Goal: Information Seeking & Learning: Learn about a topic

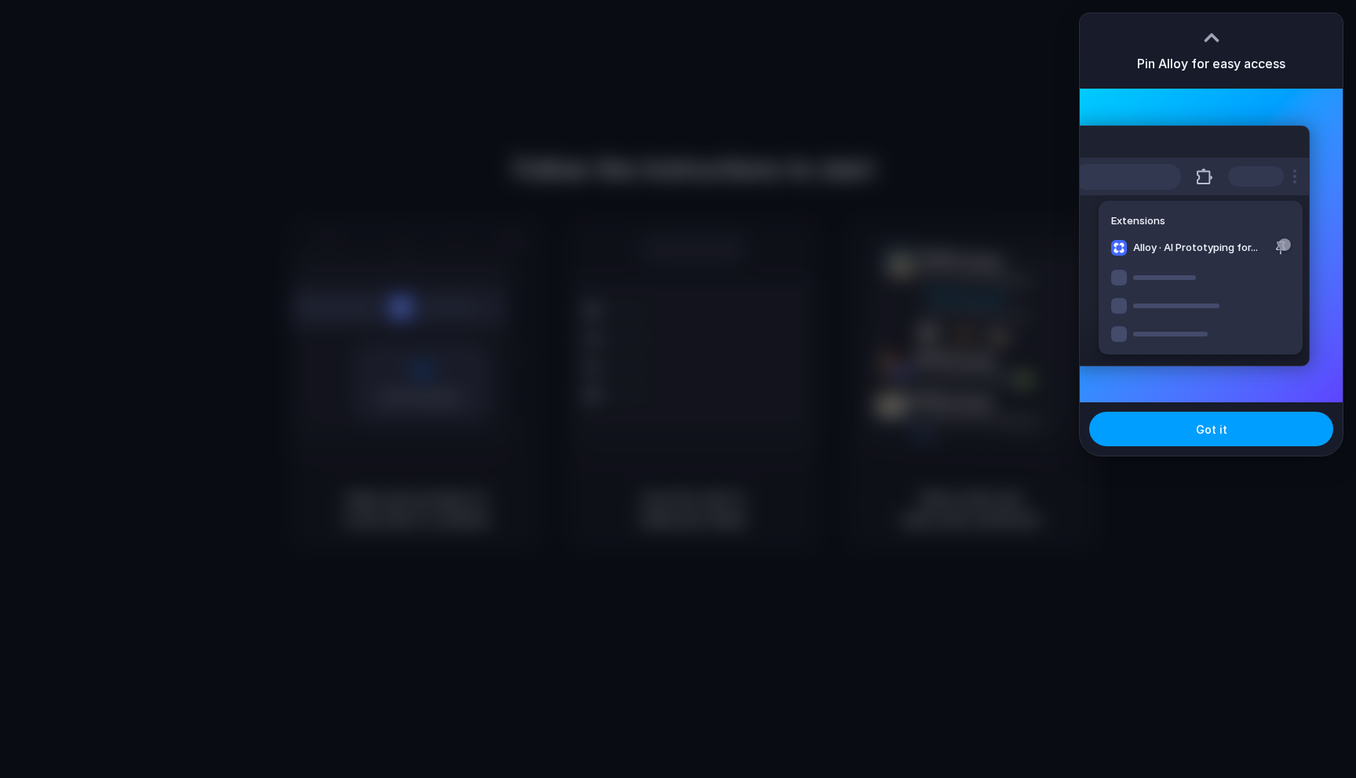
click at [1220, 434] on span "Got it" at bounding box center [1211, 429] width 31 height 16
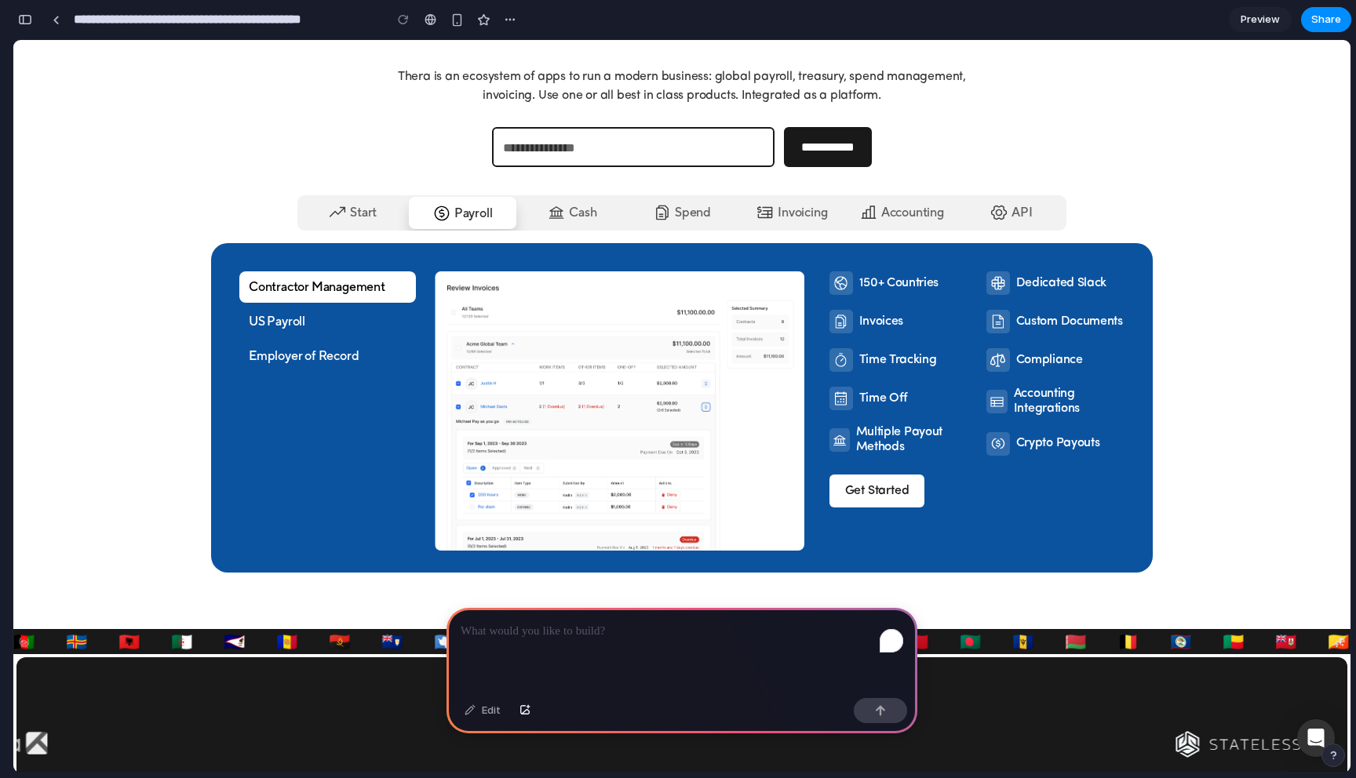
scroll to position [269, 0]
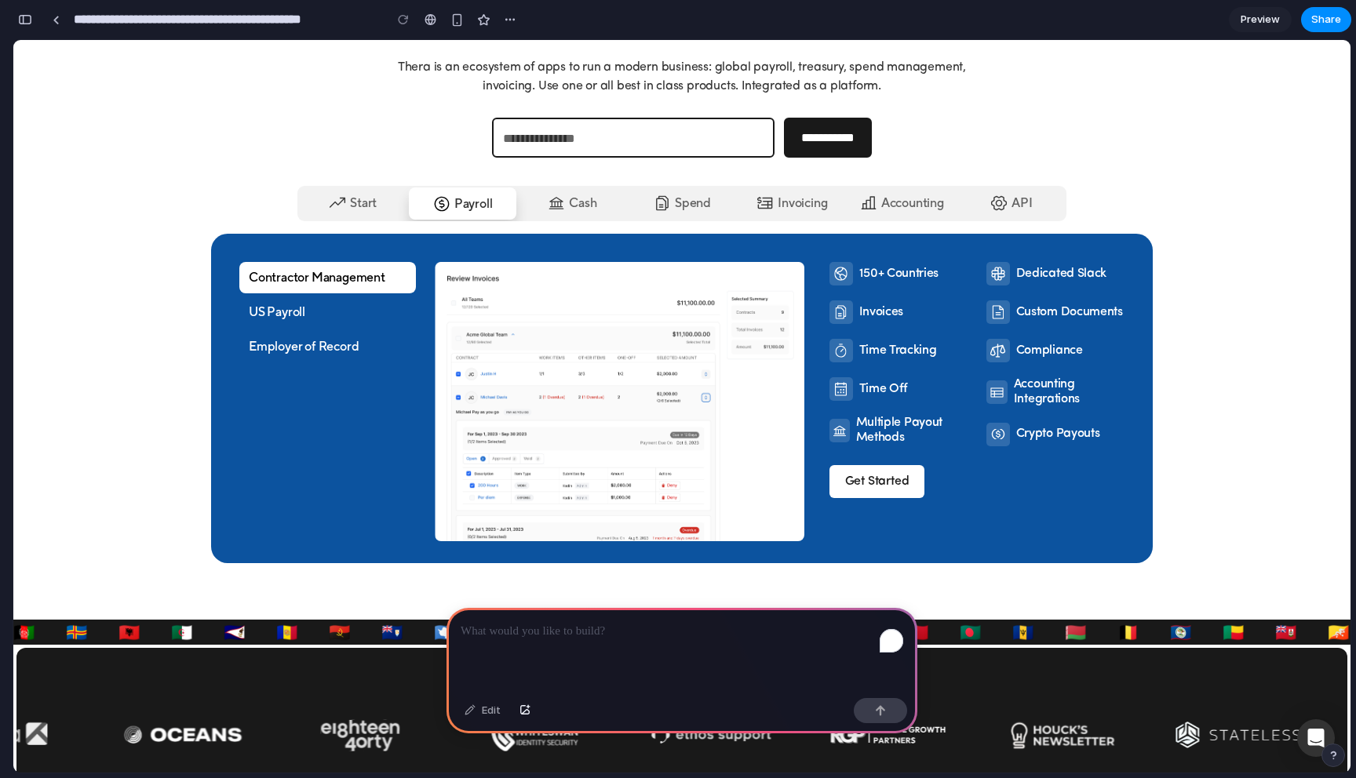
click at [556, 204] on img at bounding box center [556, 203] width 19 height 19
click at [364, 205] on div "Start" at bounding box center [363, 203] width 27 height 19
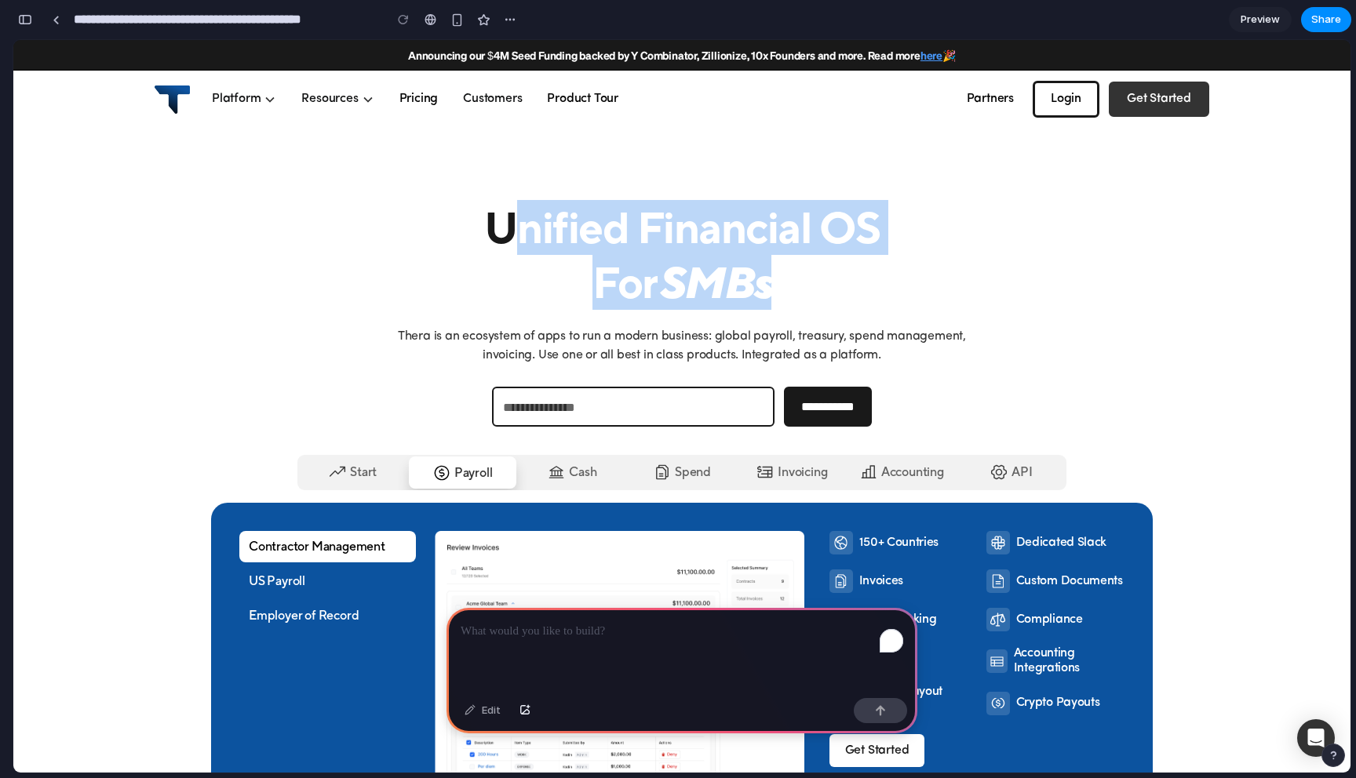
drag, startPoint x: 505, startPoint y: 221, endPoint x: 793, endPoint y: 260, distance: 291.4
click at [793, 260] on h1 "Unified Financial OS for SMBs" at bounding box center [682, 255] width 422 height 110
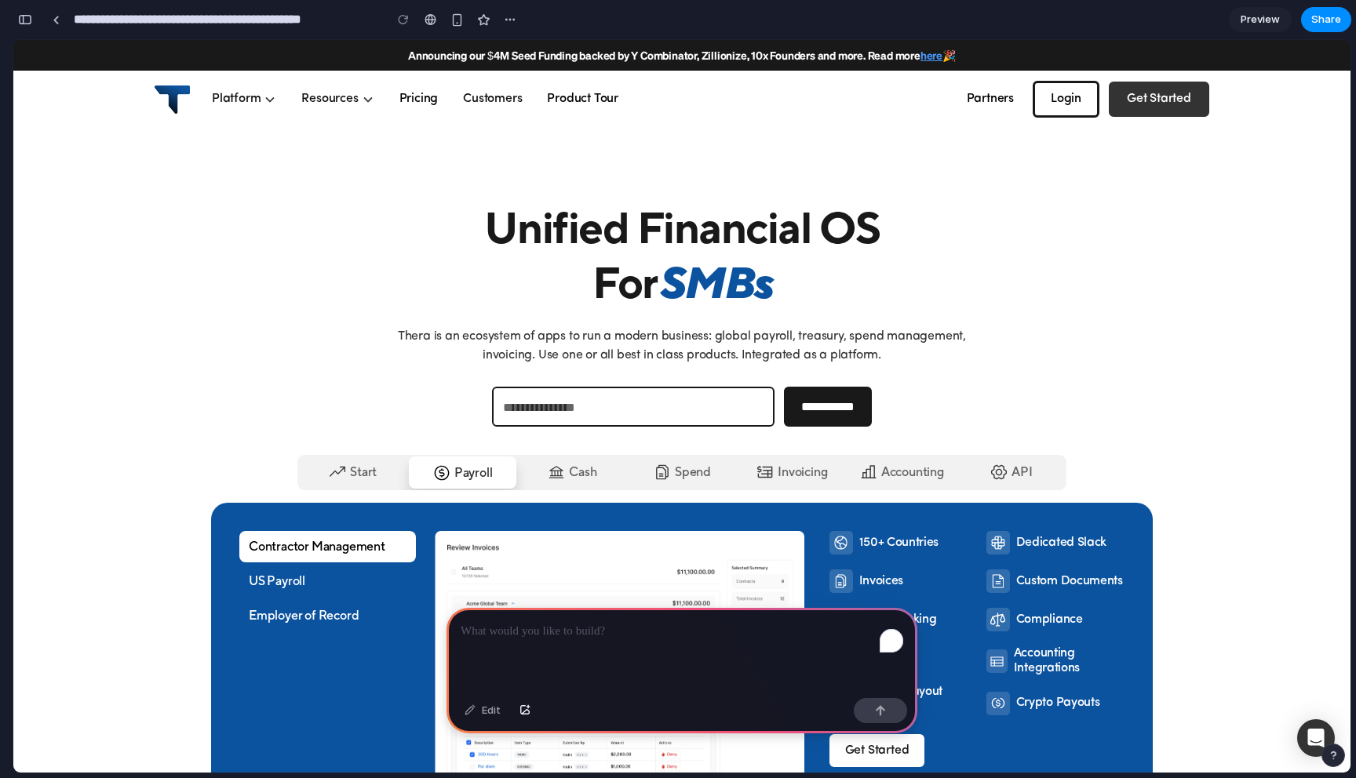
click at [617, 672] on div "To enrich screen reader interactions, please activate Accessibility in Grammarl…" at bounding box center [682, 650] width 471 height 84
click at [888, 715] on button "button" at bounding box center [880, 710] width 53 height 25
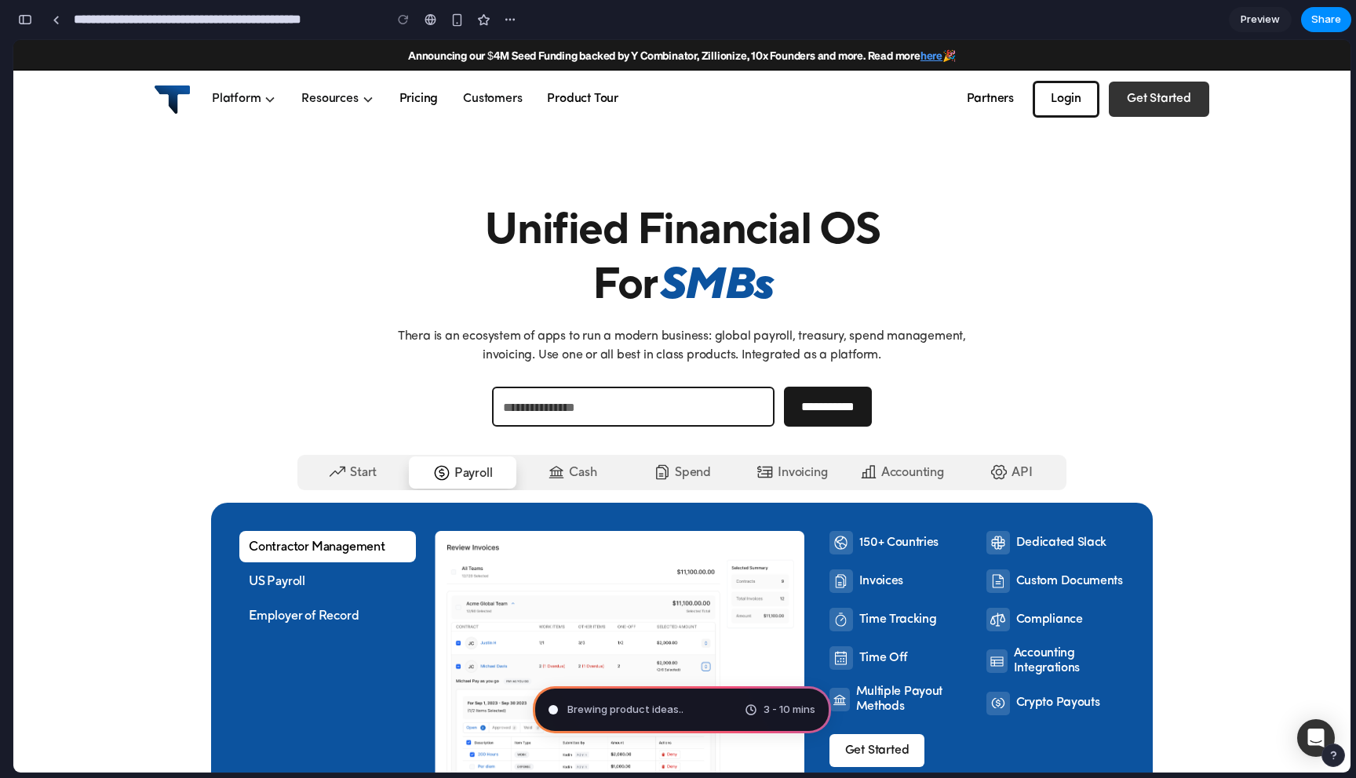
click at [748, 711] on div "3 - 10 mins" at bounding box center [780, 710] width 71 height 16
click at [566, 387] on input "Home Page" at bounding box center [633, 407] width 283 height 40
click at [581, 395] on input "Home Page" at bounding box center [633, 407] width 283 height 40
click at [627, 705] on span "Pondering market opportunities .." at bounding box center [648, 710] width 162 height 16
click at [632, 714] on span "Calculating user delight .." at bounding box center [628, 710] width 123 height 16
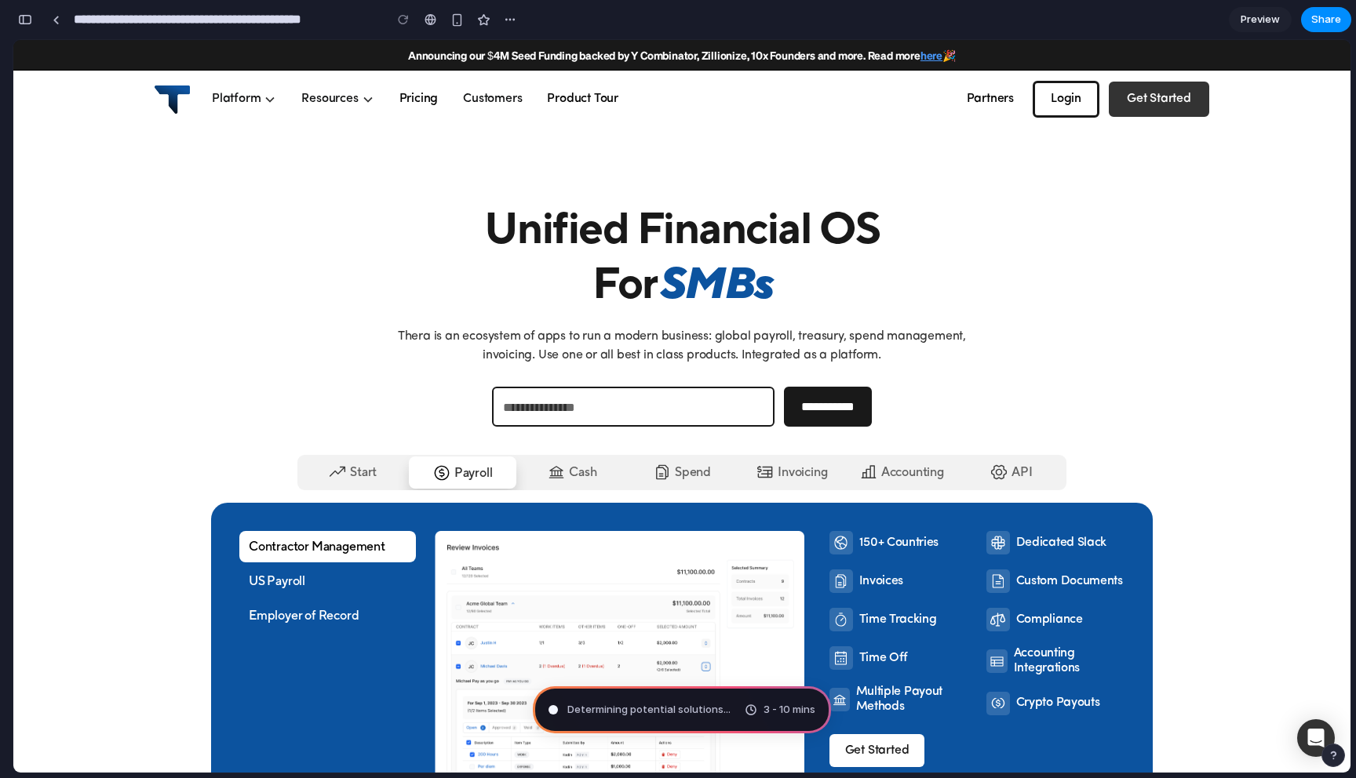
click at [687, 707] on span "Determining potential solutions ..." at bounding box center [648, 710] width 163 height 16
click at [687, 707] on span "Determining potential solutions" at bounding box center [645, 710] width 156 height 16
click at [687, 707] on span "Determining potential solutions ." at bounding box center [646, 710] width 159 height 16
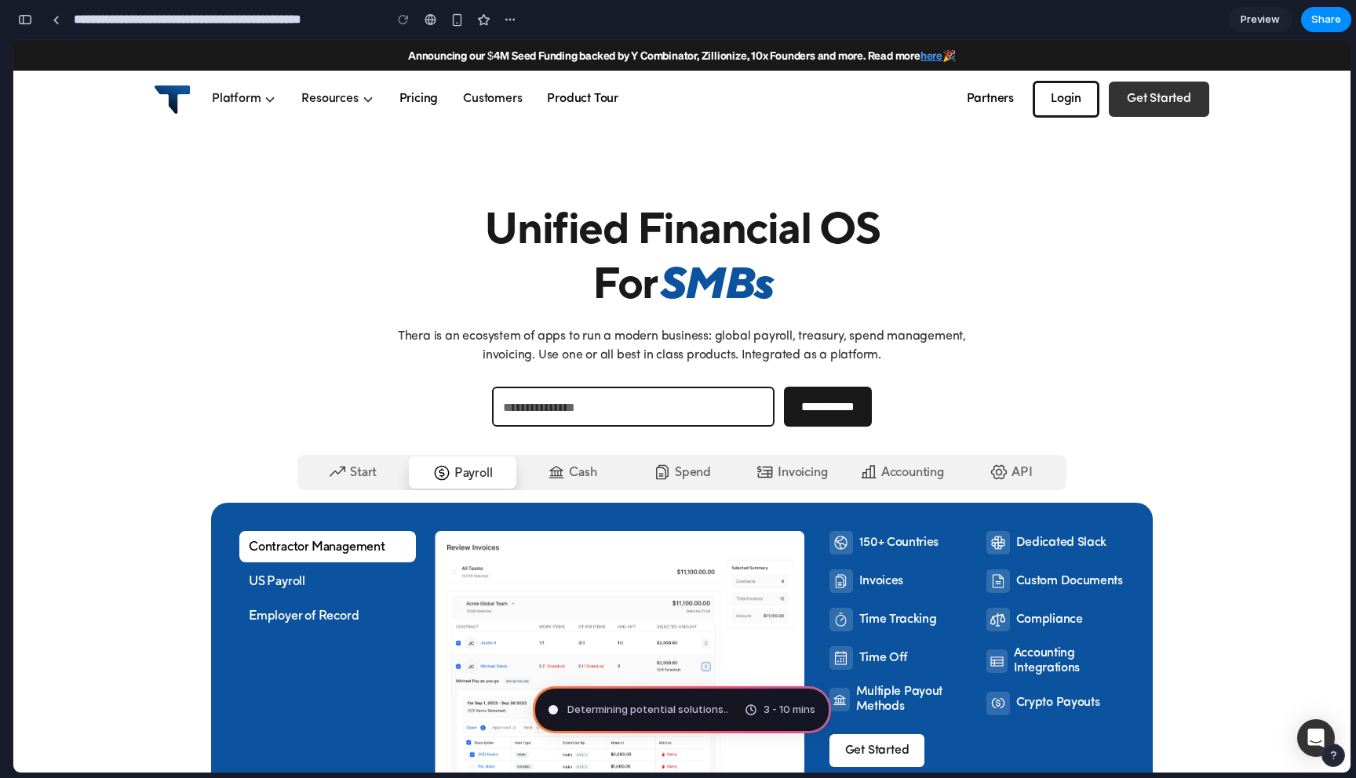
click at [687, 707] on span "Determining potential solutions .." at bounding box center [647, 710] width 161 height 16
click at [687, 707] on span "Determining potential solutions ..." at bounding box center [648, 710] width 163 height 16
click at [687, 707] on span "Determining potential solutions" at bounding box center [645, 710] width 156 height 16
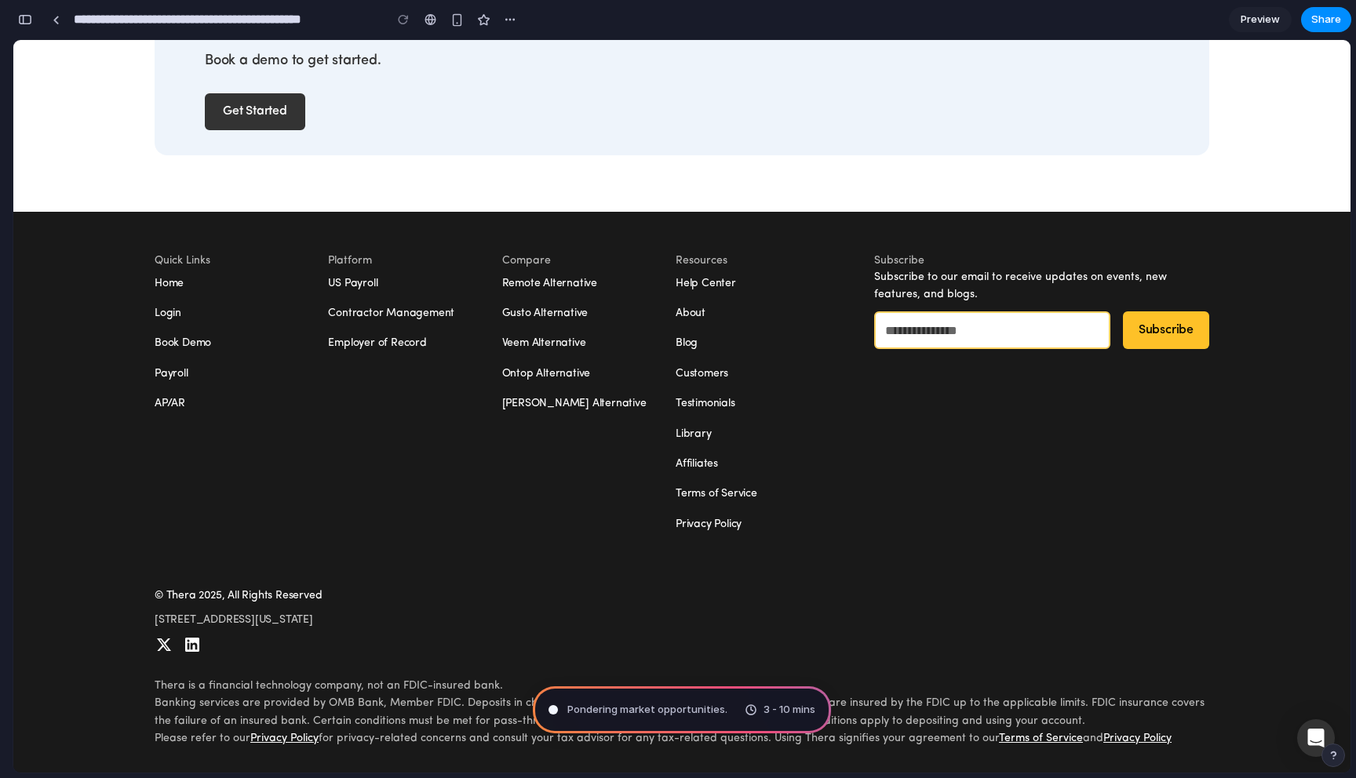
scroll to position [5231, 0]
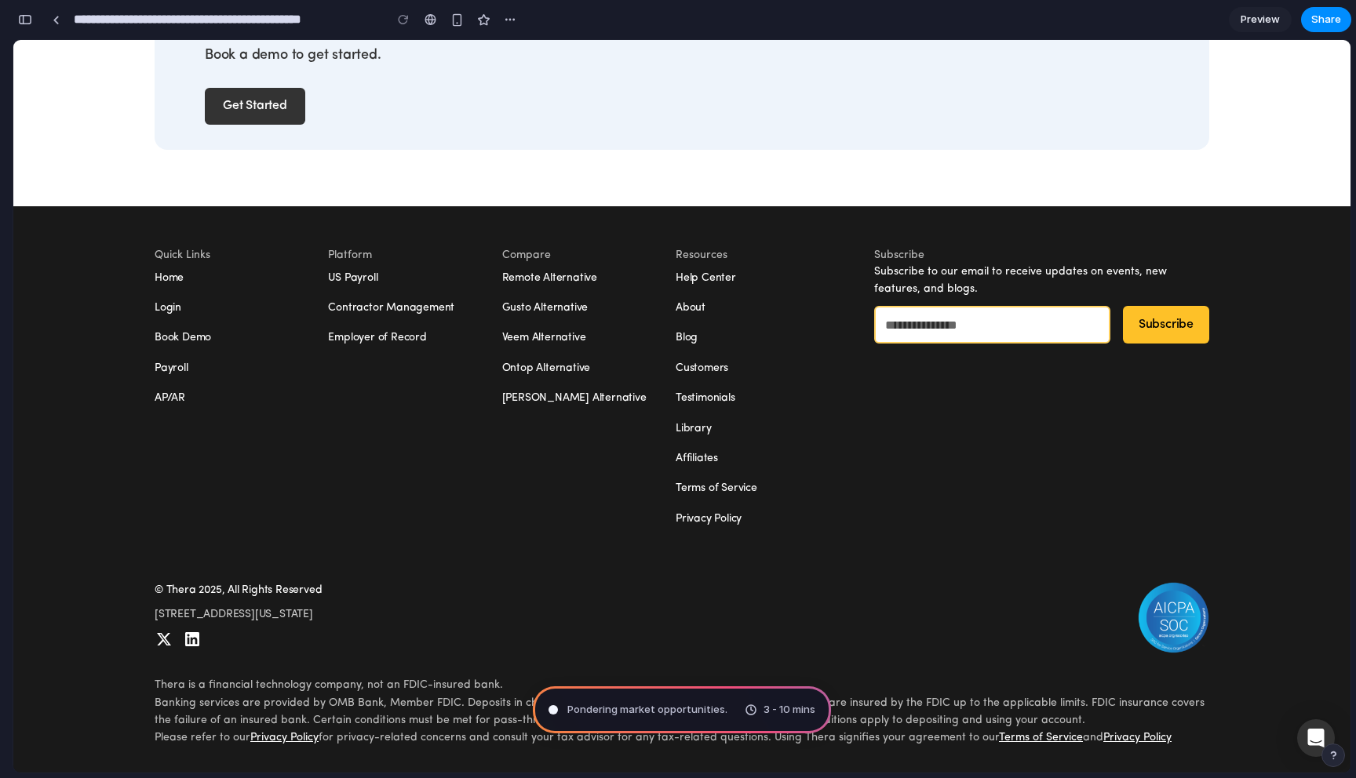
drag, startPoint x: 296, startPoint y: 321, endPoint x: 78, endPoint y: 220, distance: 239.8
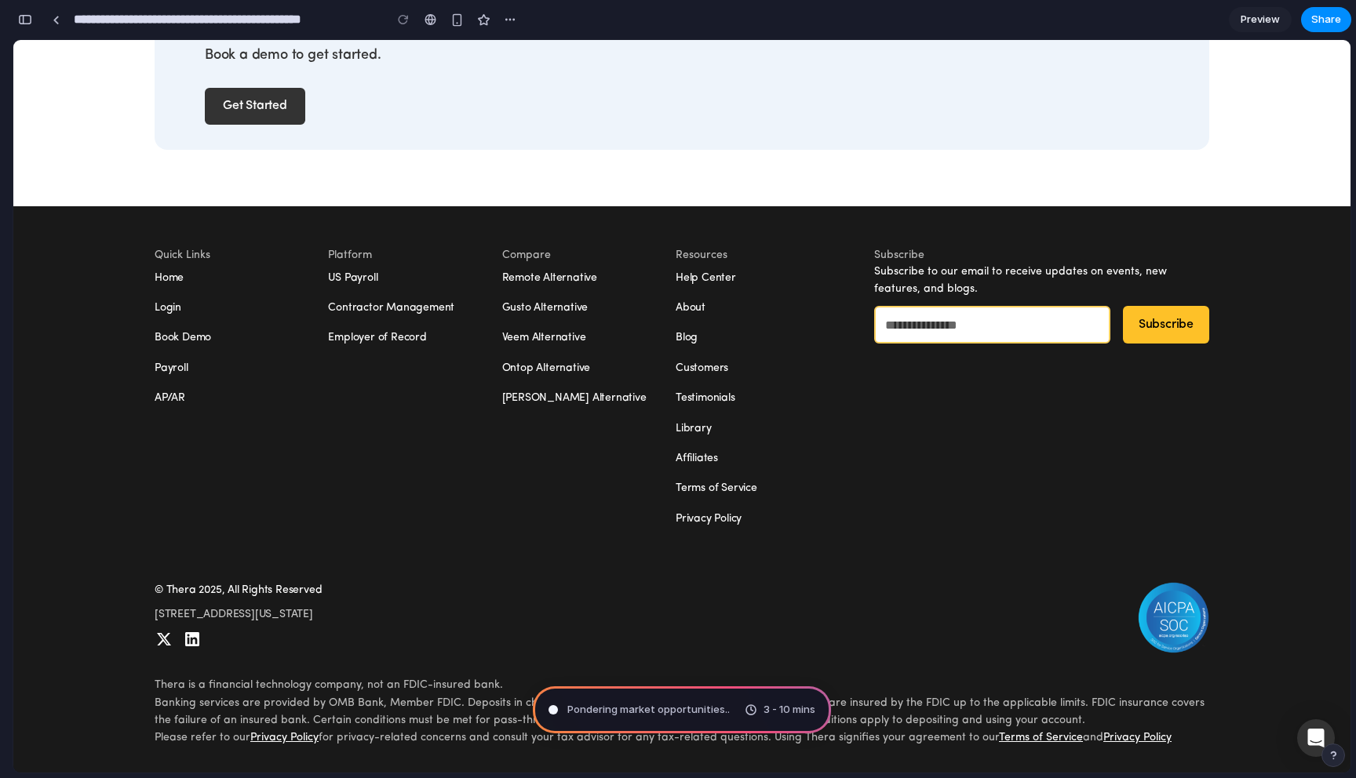
drag, startPoint x: 71, startPoint y: 212, endPoint x: 179, endPoint y: 213, distance: 107.5
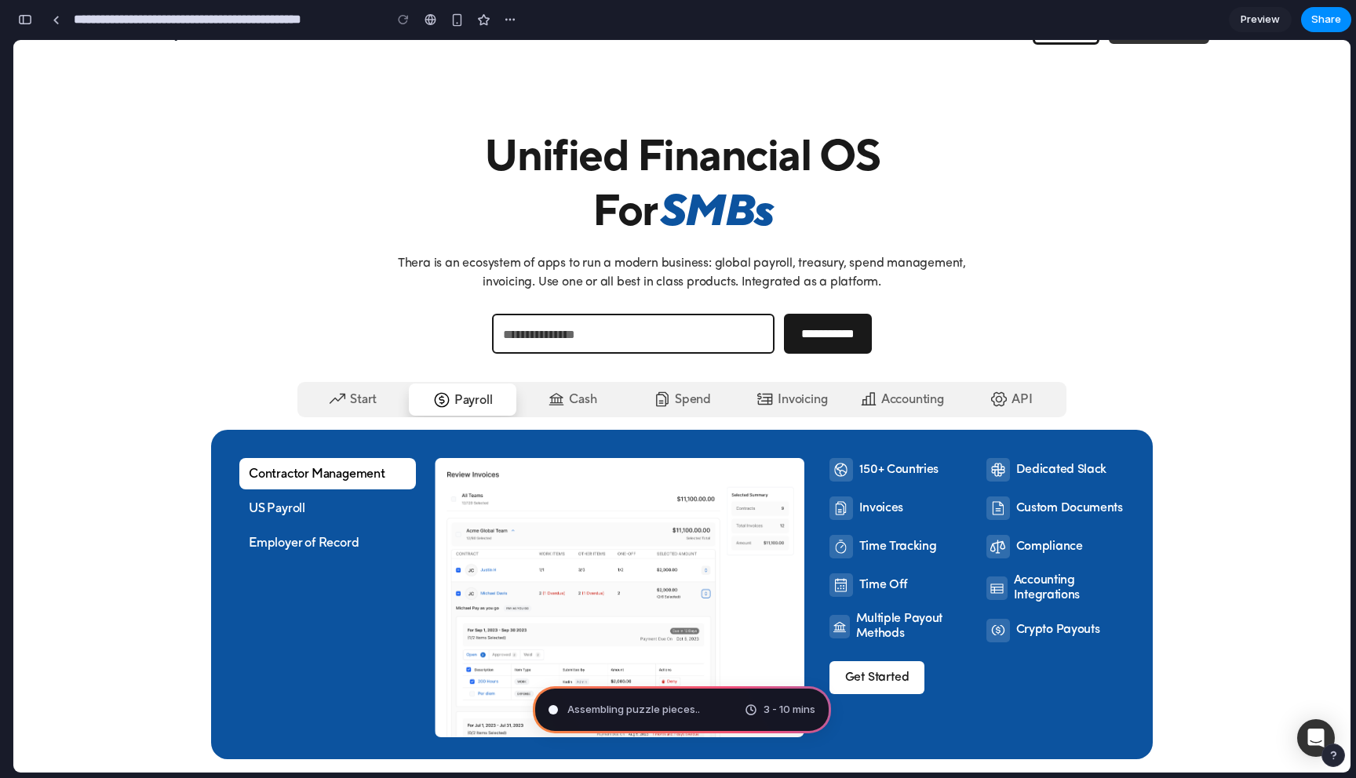
scroll to position [0, 0]
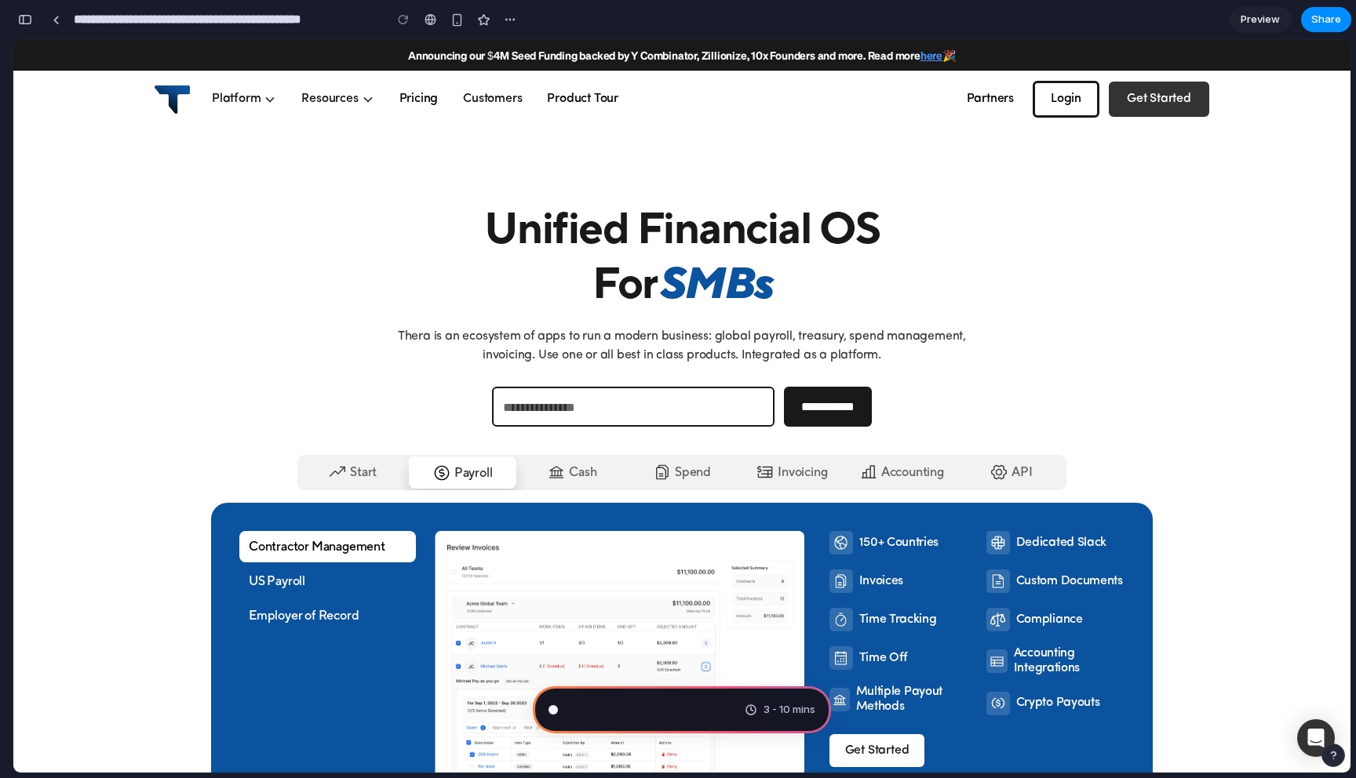
type input "**********"
